Goal: Navigation & Orientation: Go to known website

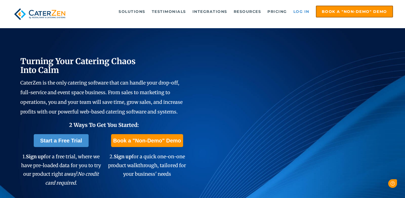
click at [306, 14] on link "Log in" at bounding box center [301, 11] width 21 height 11
click at [298, 14] on link "Log in" at bounding box center [301, 11] width 21 height 11
